Goal: Task Accomplishment & Management: Manage account settings

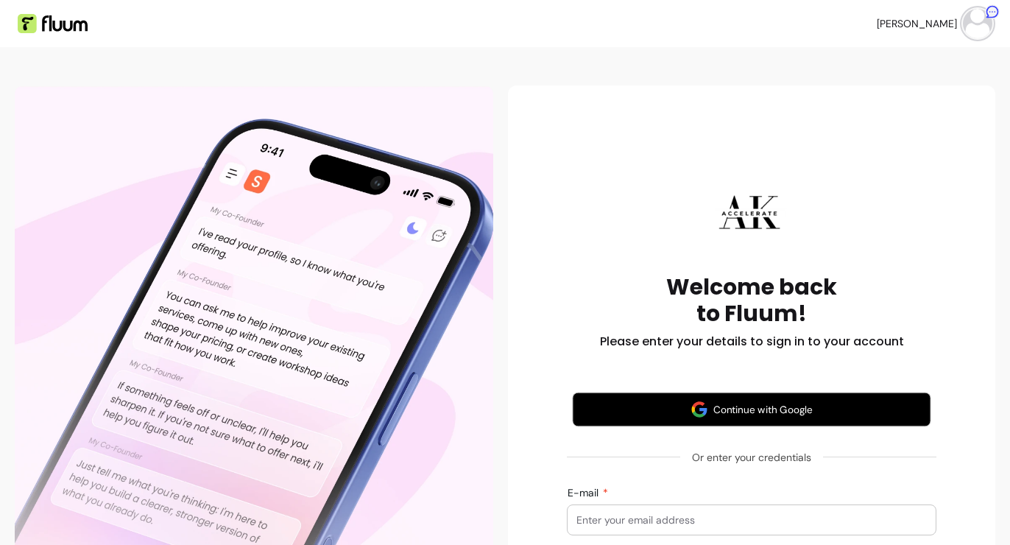
click at [722, 404] on button "Continue with Google" at bounding box center [752, 410] width 359 height 35
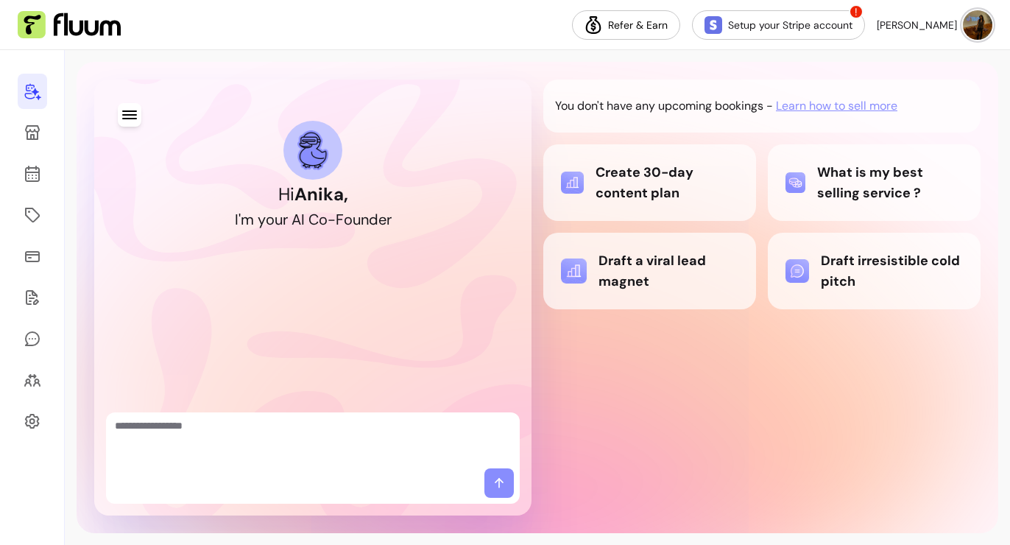
click at [186, 469] on div at bounding box center [313, 485] width 414 height 35
click at [957, 20] on span "[PERSON_NAME]" at bounding box center [917, 25] width 80 height 15
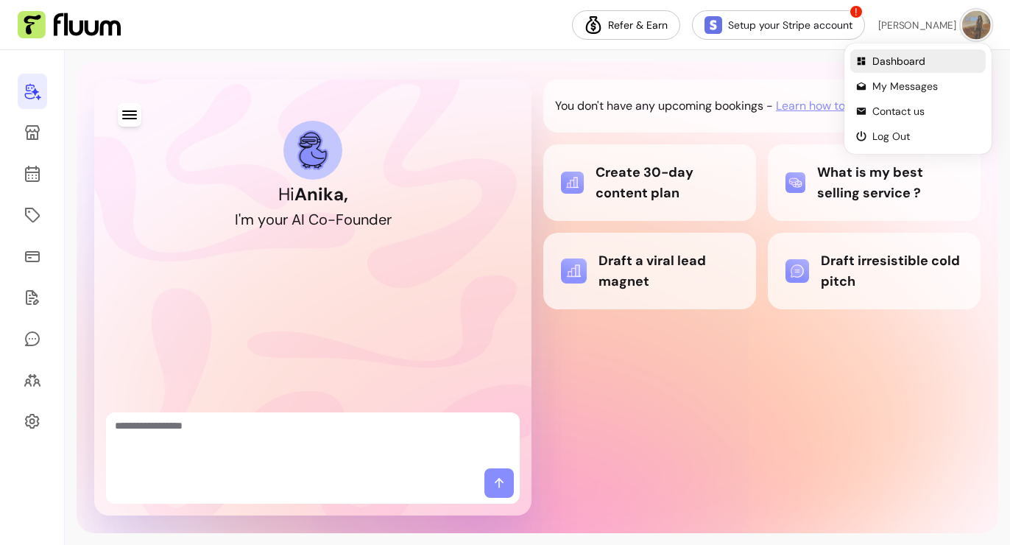
click at [890, 66] on span "Dashboard" at bounding box center [927, 61] width 108 height 15
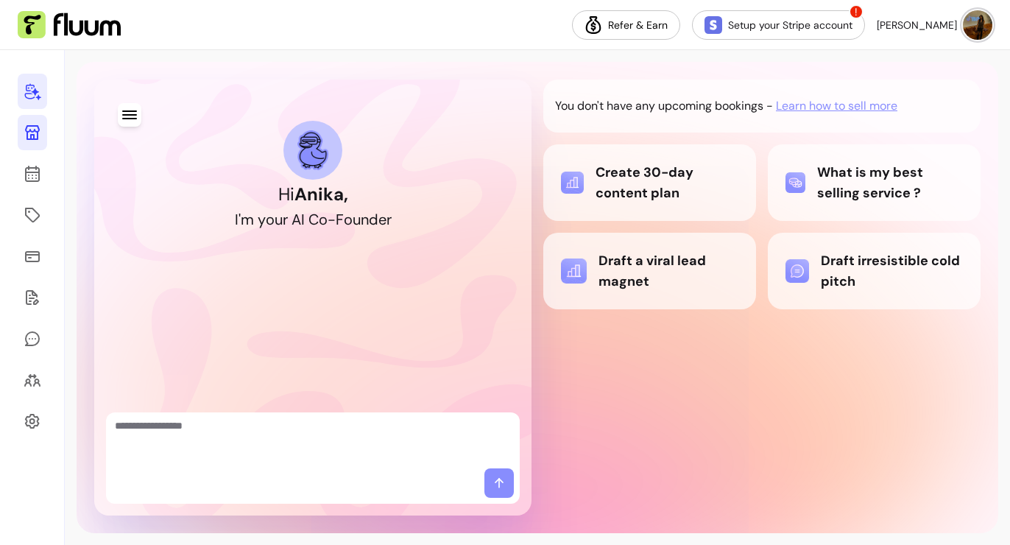
click at [41, 134] on icon at bounding box center [33, 133] width 18 height 18
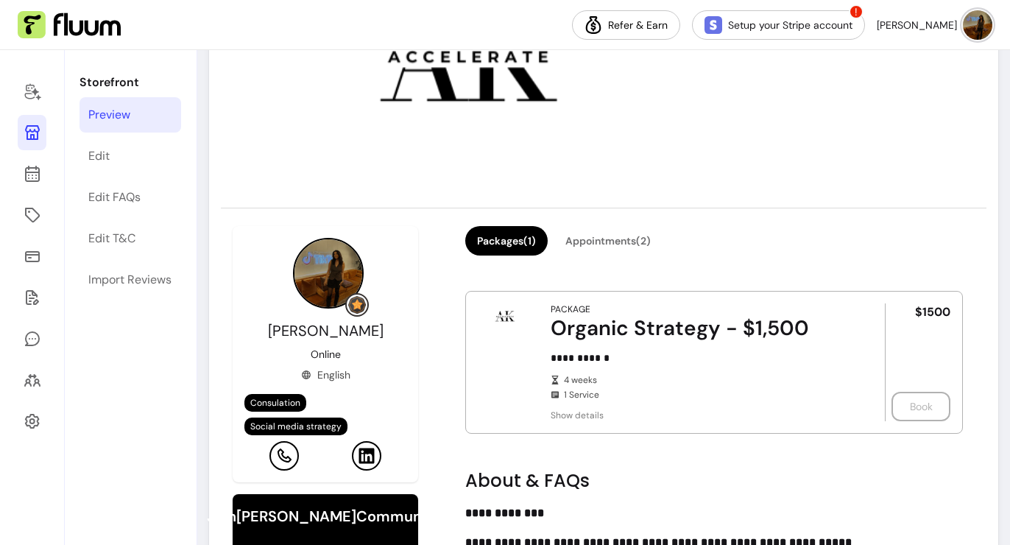
scroll to position [292, 0]
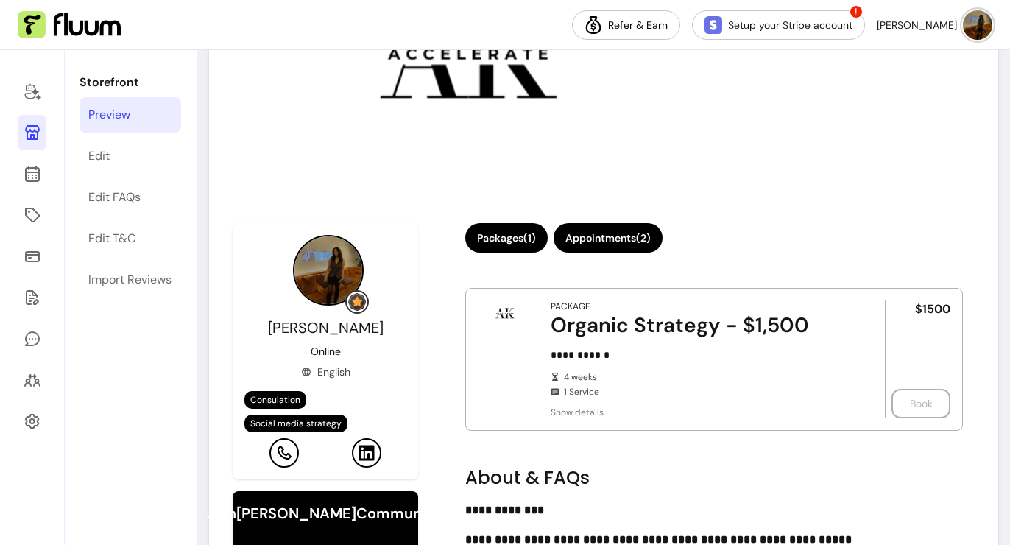
click at [623, 233] on button "Appointments ( 2 )" at bounding box center [608, 237] width 109 height 29
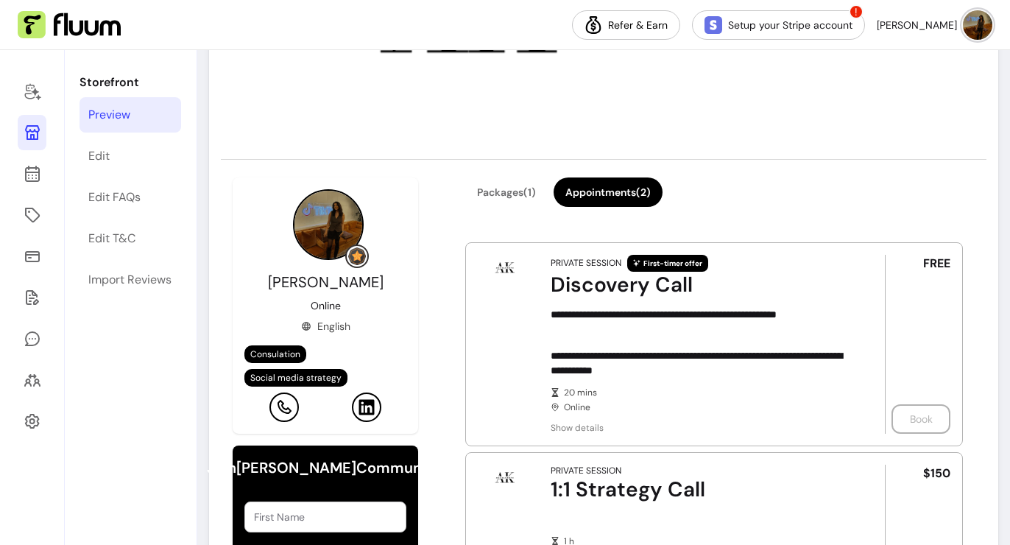
scroll to position [342, 0]
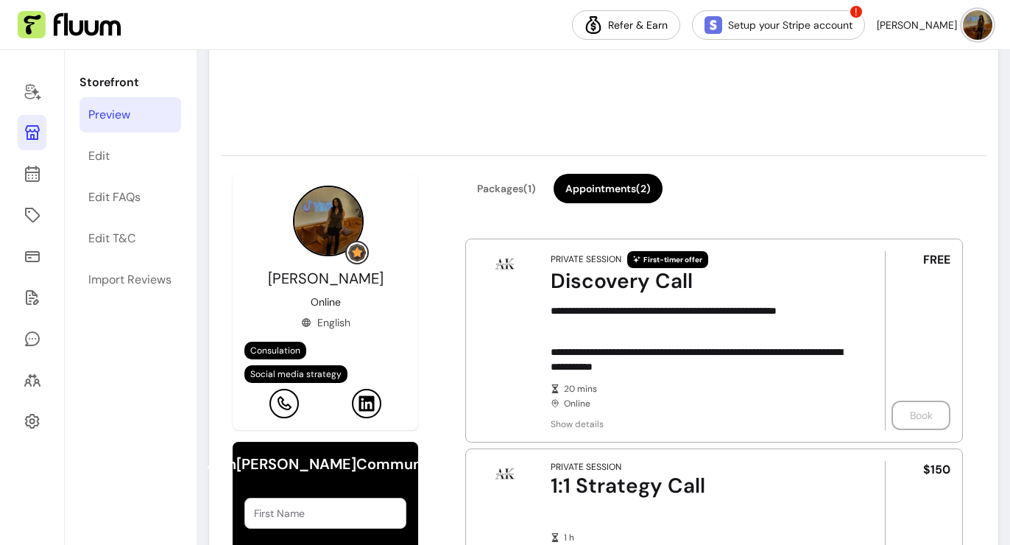
click at [912, 409] on div "FREE Book" at bounding box center [918, 340] width 66 height 179
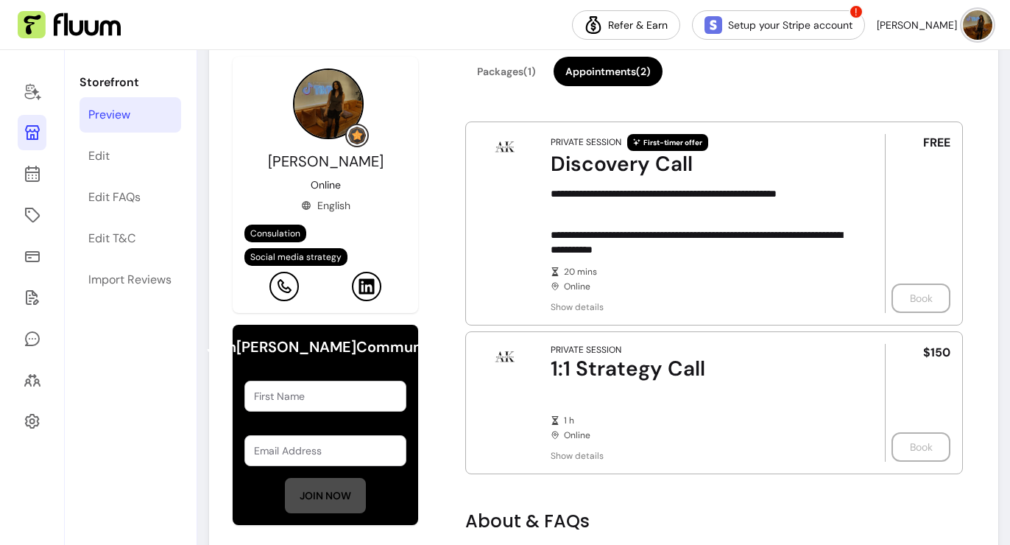
scroll to position [0, 0]
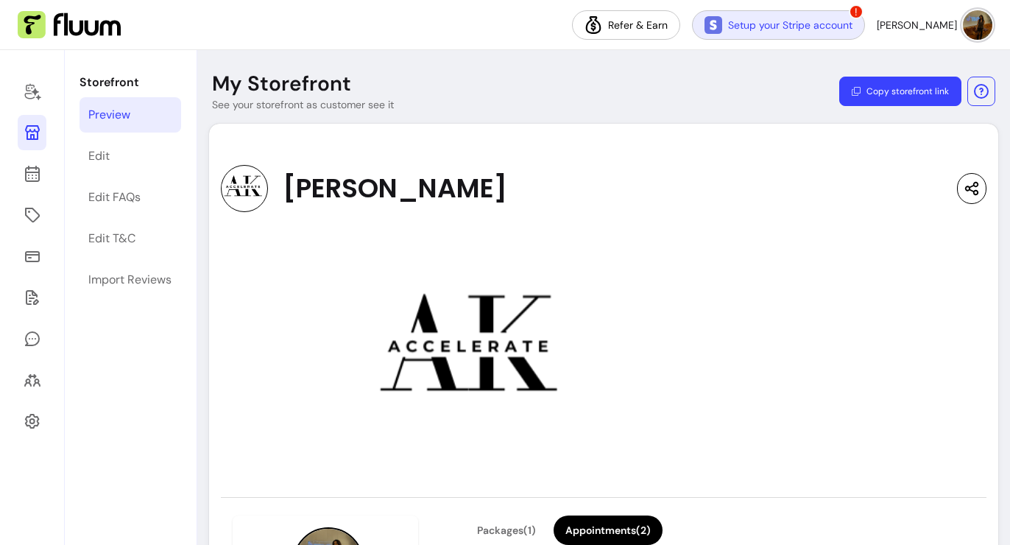
click at [795, 16] on link "Setup your Stripe account" at bounding box center [778, 24] width 173 height 29
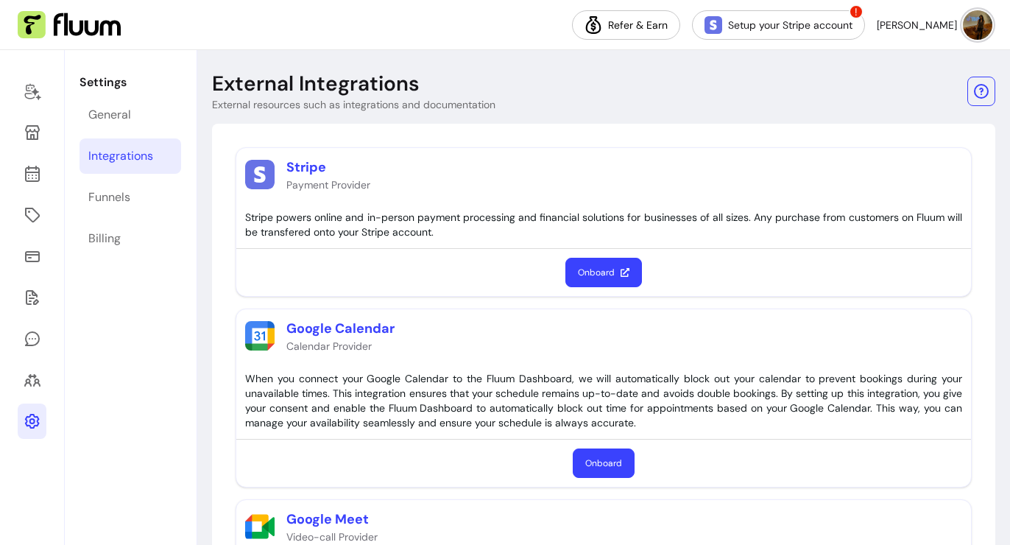
click at [979, 20] on img at bounding box center [977, 24] width 29 height 29
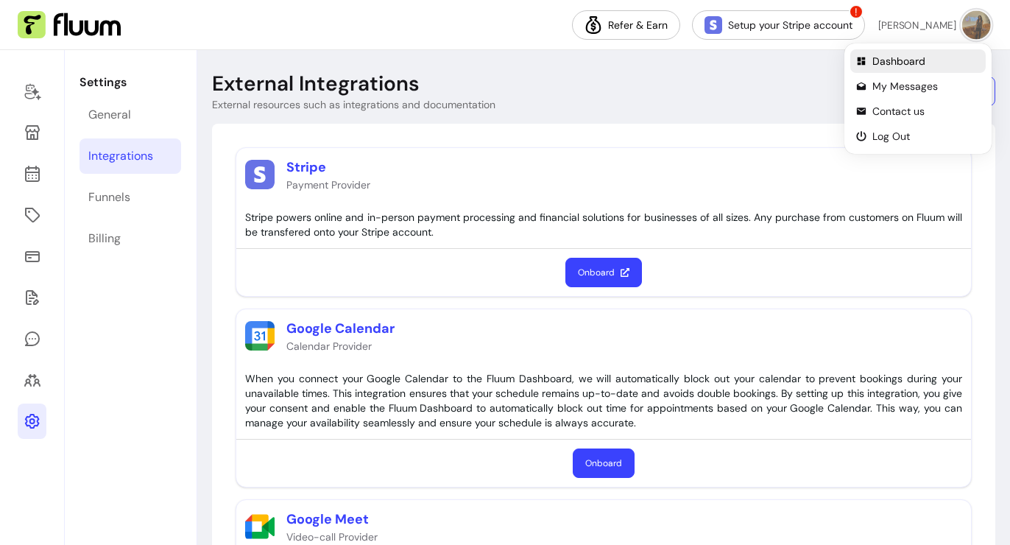
click at [912, 54] on span "Dashboard" at bounding box center [927, 61] width 108 height 15
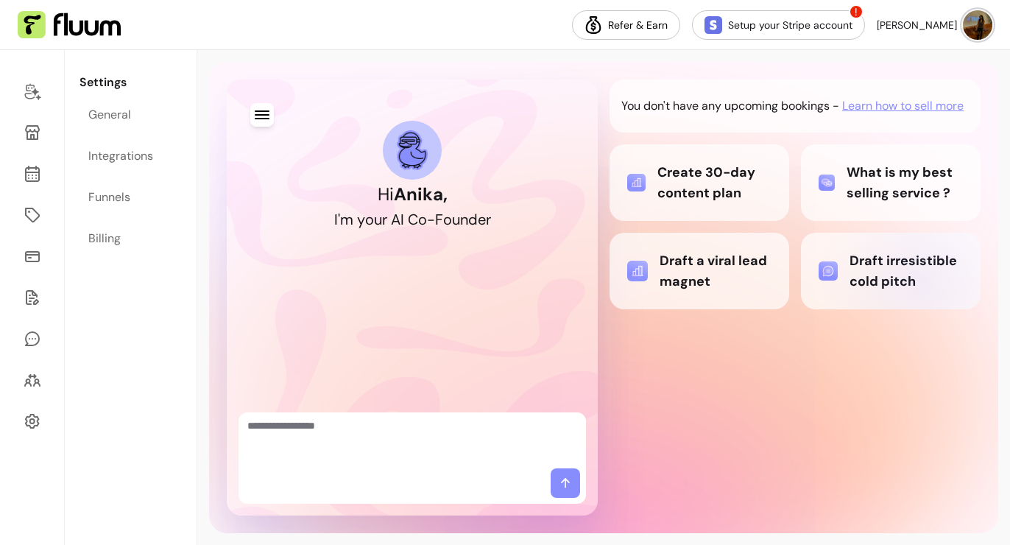
click at [922, 282] on div "Draft irresistible cold pitch" at bounding box center [891, 270] width 144 height 41
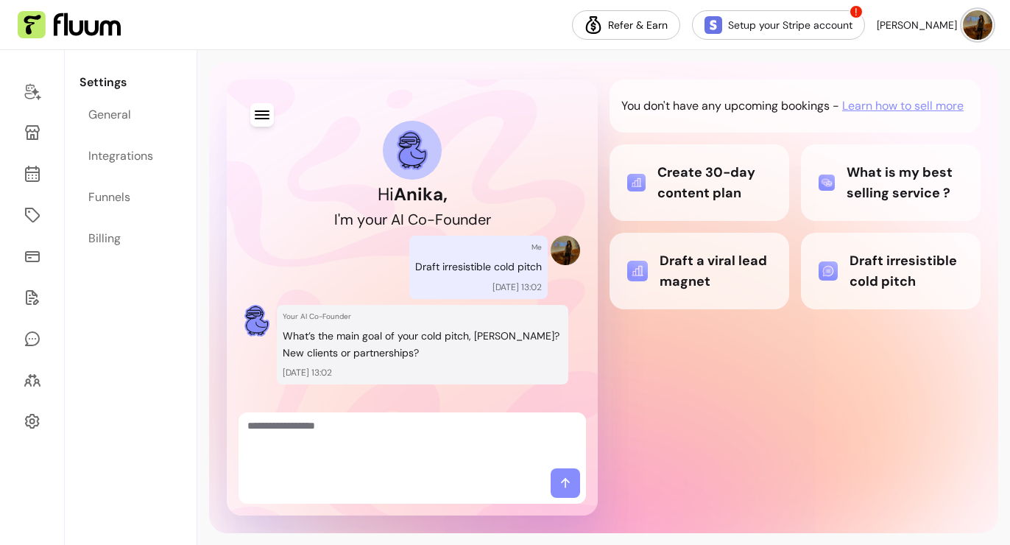
scroll to position [25, 0]
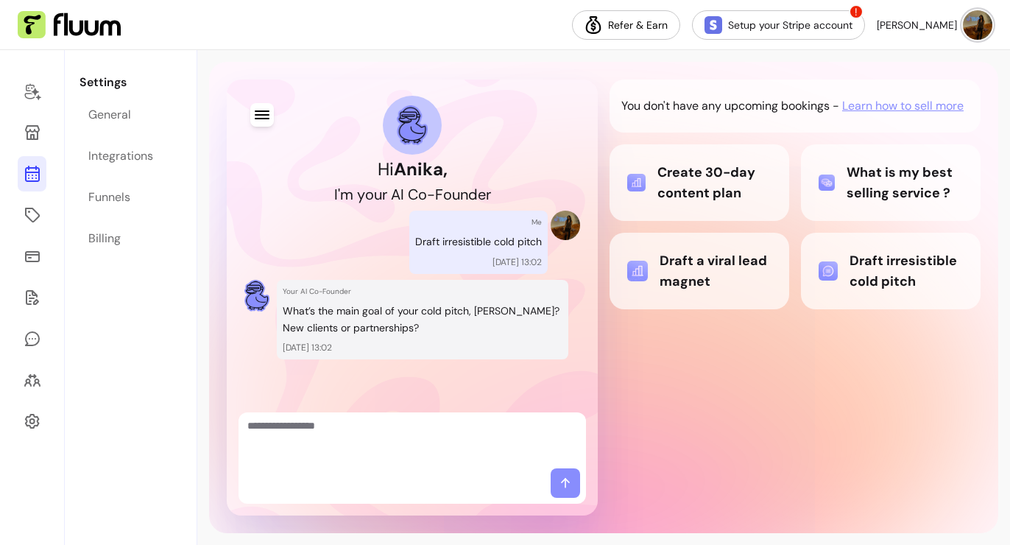
click at [32, 184] on link at bounding box center [32, 173] width 29 height 35
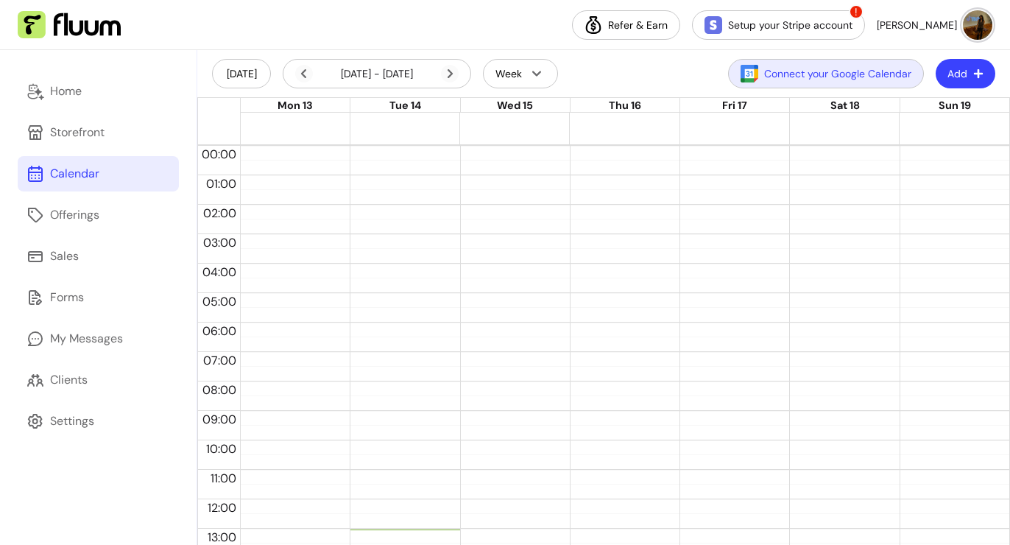
click at [757, 77] on img "button" at bounding box center [750, 74] width 18 height 18
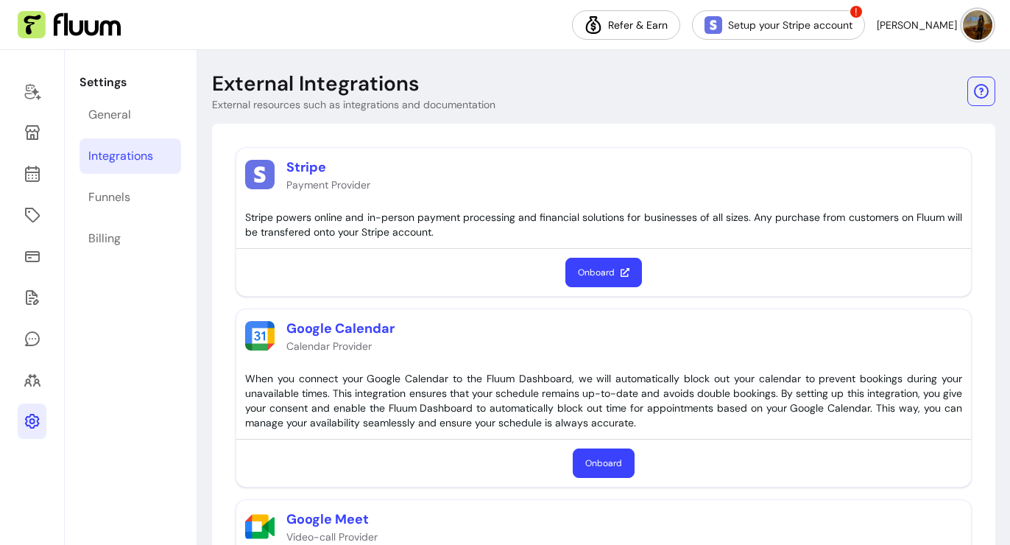
click at [602, 284] on button "Onboard" at bounding box center [604, 272] width 77 height 29
